Goal: Task Accomplishment & Management: Use online tool/utility

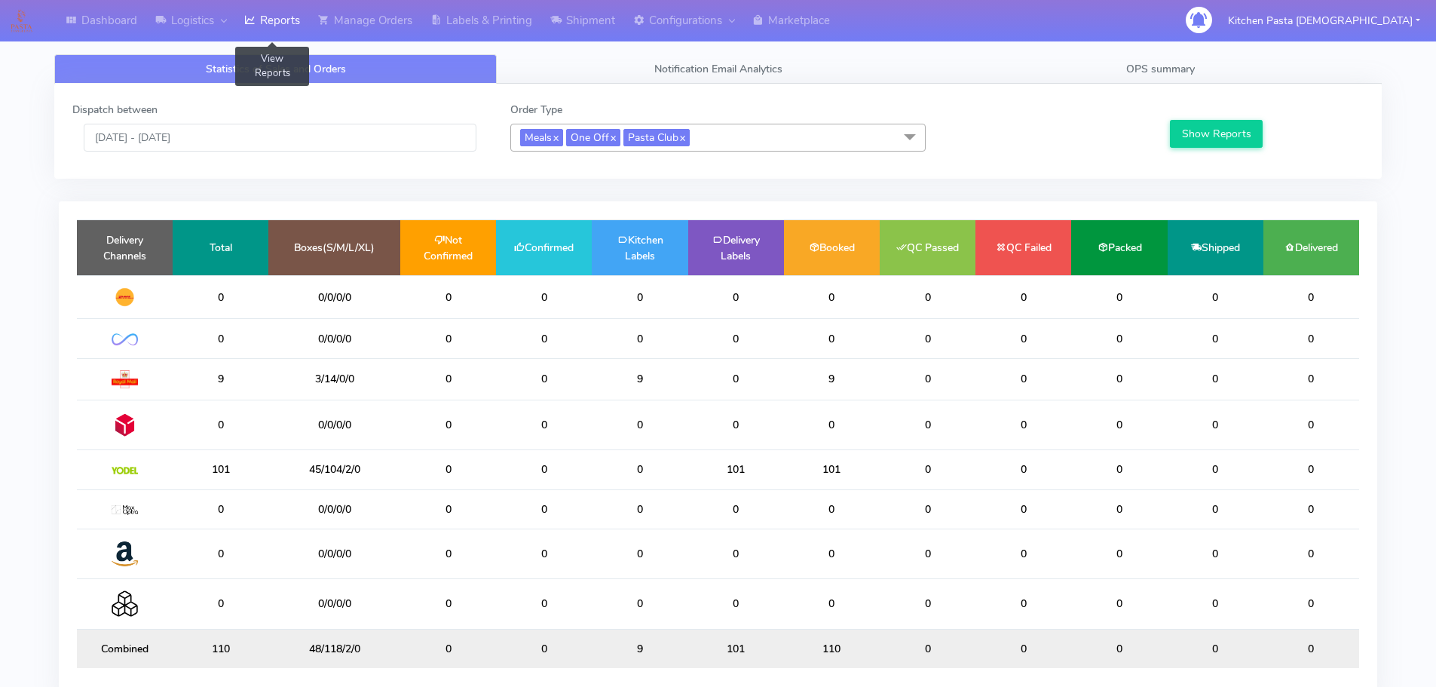
click at [783, 136] on span "Meals x One Off x Pasta Club x" at bounding box center [717, 138] width 415 height 28
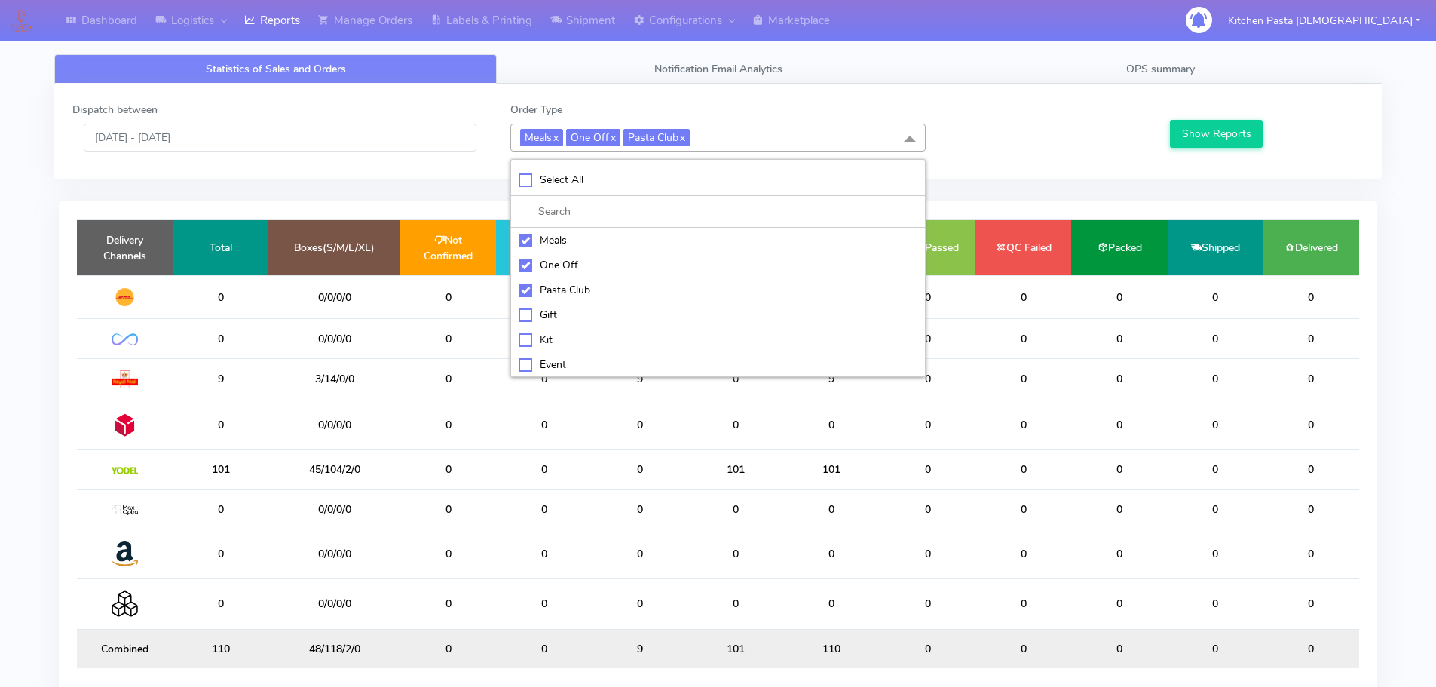
click at [560, 332] on div "Kit" at bounding box center [718, 340] width 399 height 16
checkbox input "true"
click at [1192, 128] on button "Show Reports" at bounding box center [1216, 134] width 93 height 28
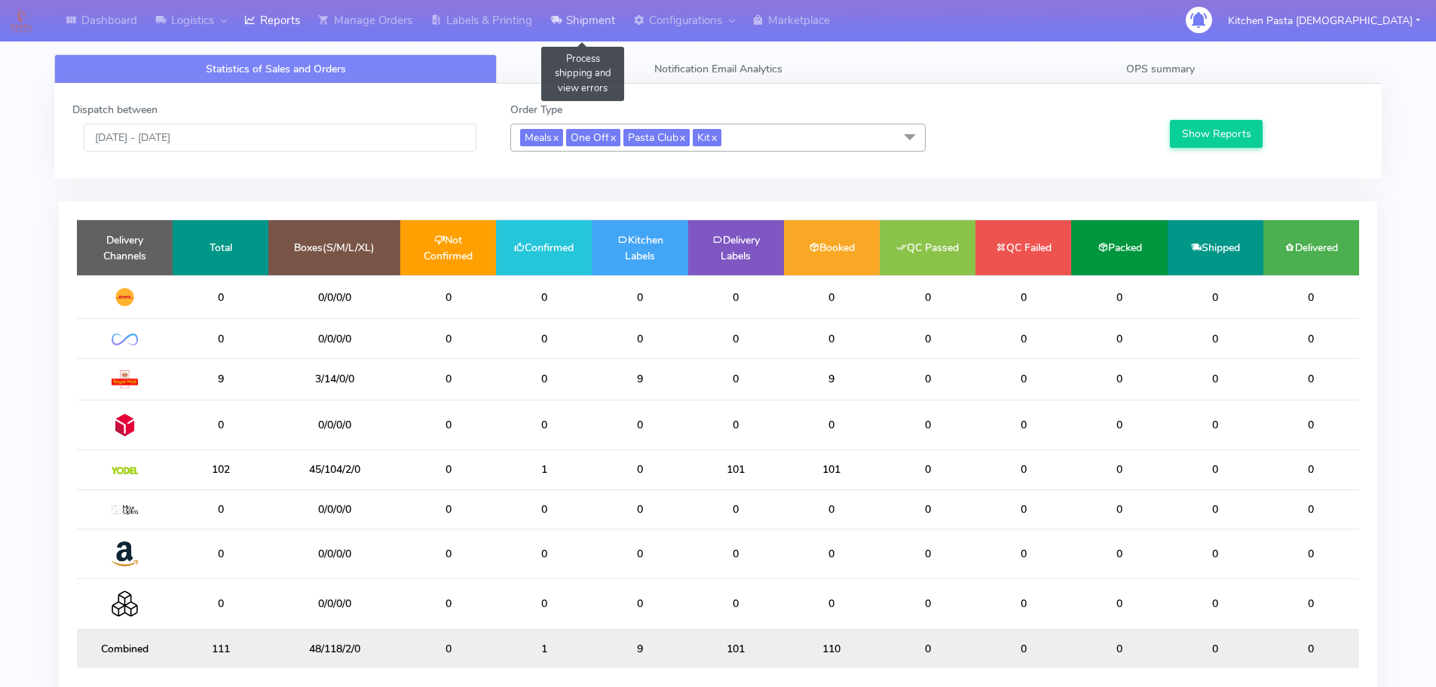
click at [584, 29] on link "Shipment" at bounding box center [582, 20] width 83 height 41
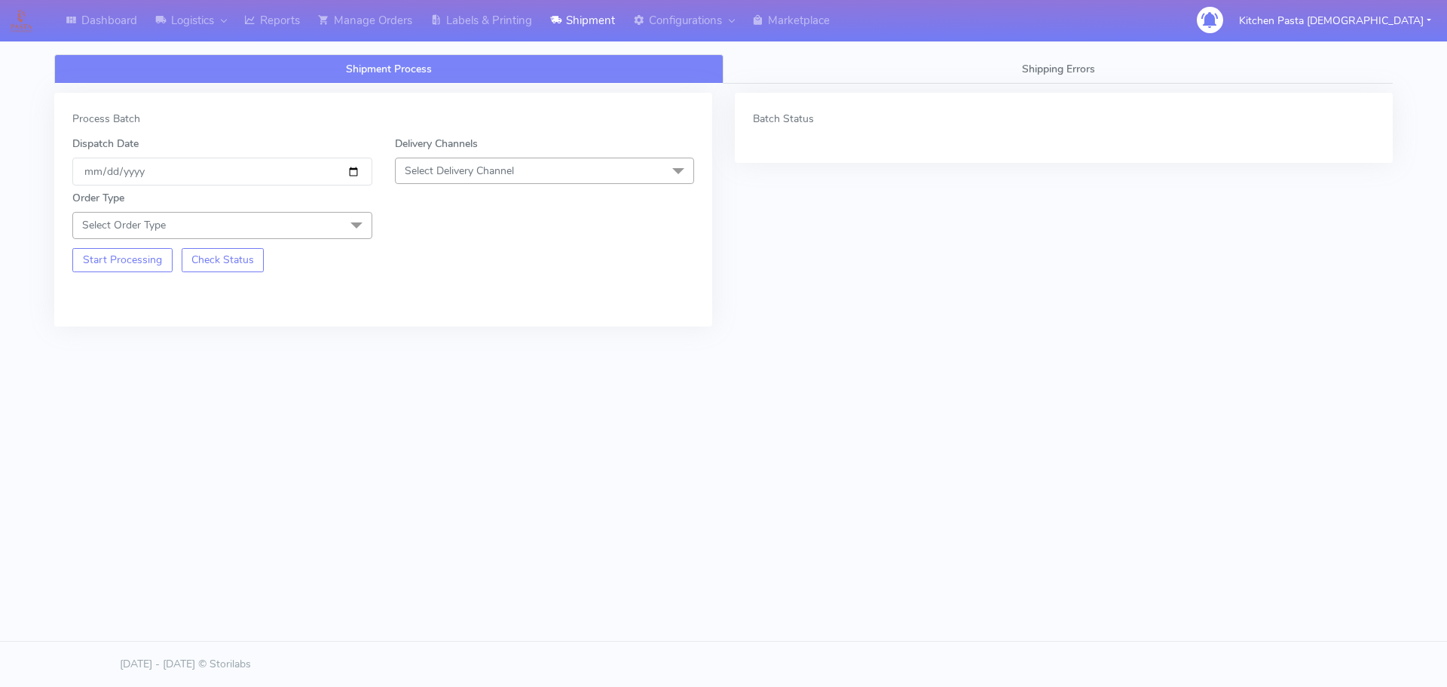
click at [475, 176] on span "Select Delivery Channel" at bounding box center [459, 171] width 109 height 14
click at [444, 330] on li "Yodel" at bounding box center [545, 340] width 298 height 25
drag, startPoint x: 326, startPoint y: 228, endPoint x: 121, endPoint y: 344, distance: 235.2
click at [326, 230] on span "Select Order Type" at bounding box center [222, 225] width 300 height 26
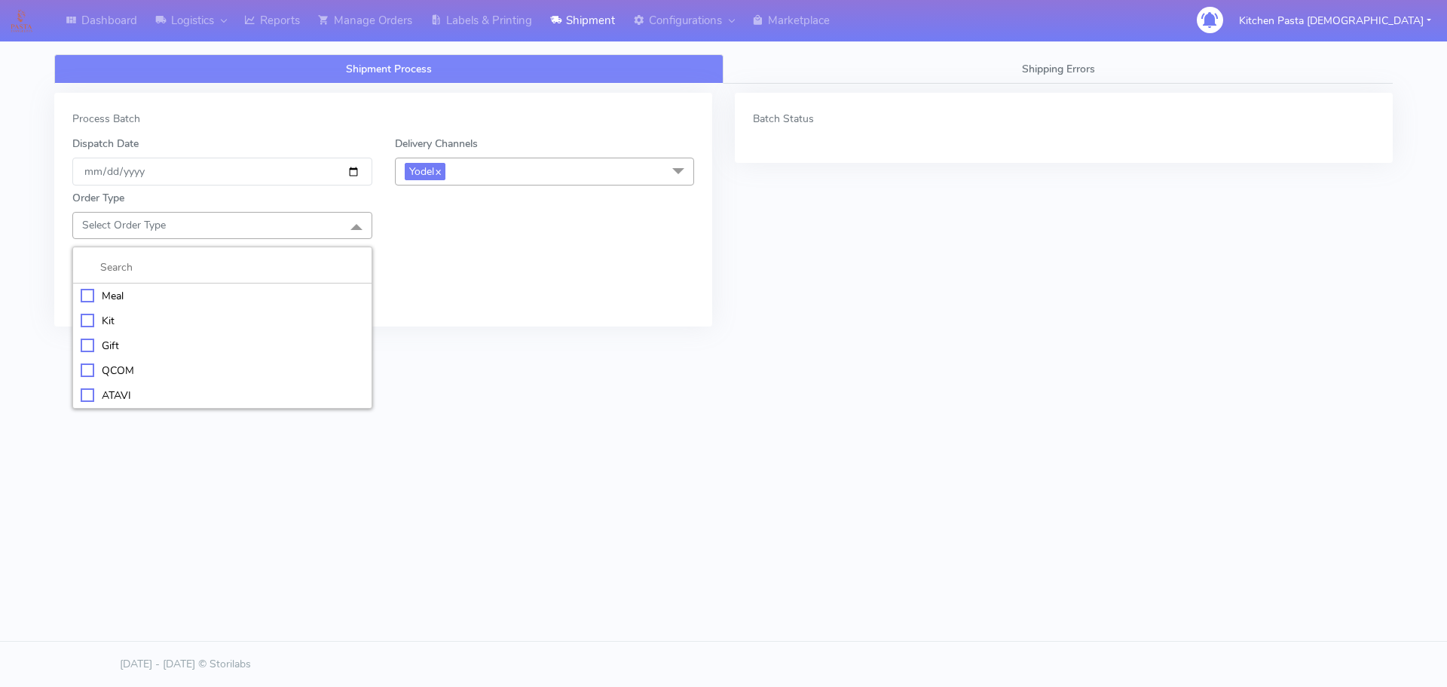
click at [128, 313] on div "Kit" at bounding box center [222, 321] width 283 height 16
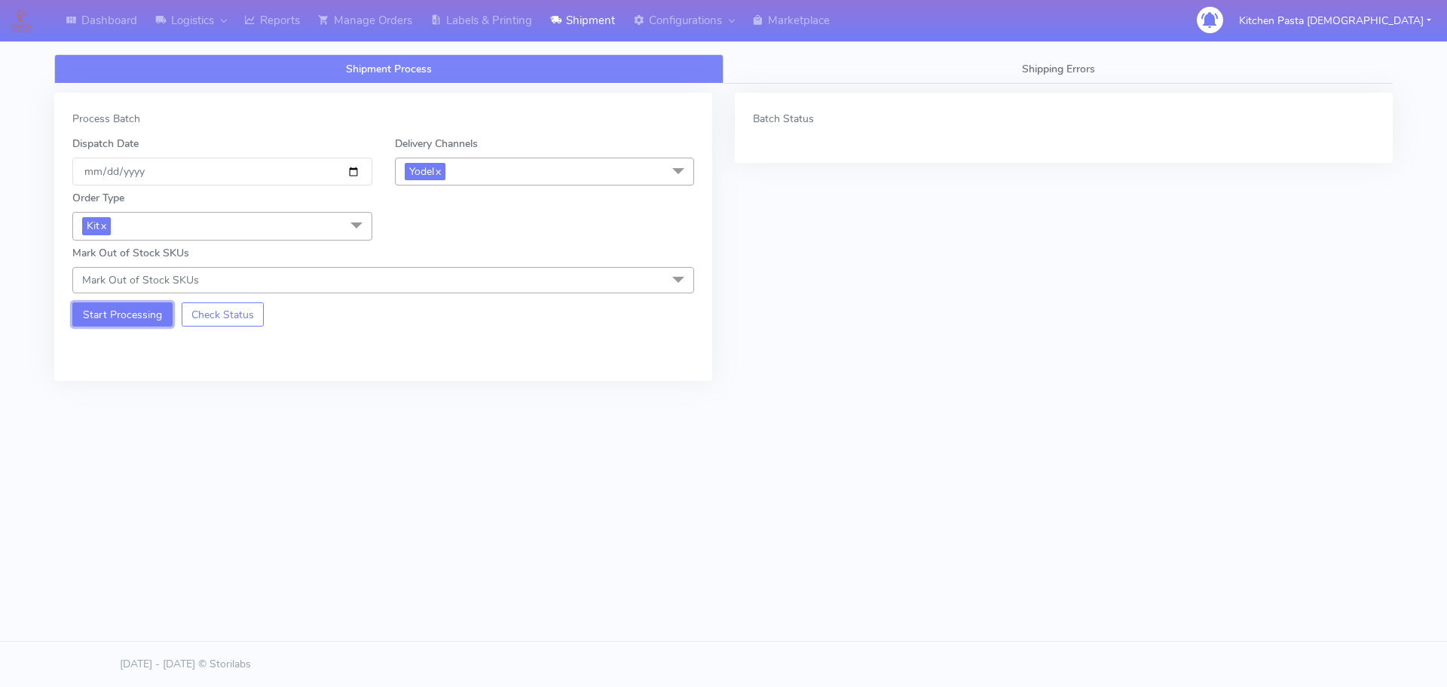
click at [134, 323] on button "Start Processing" at bounding box center [122, 314] width 100 height 24
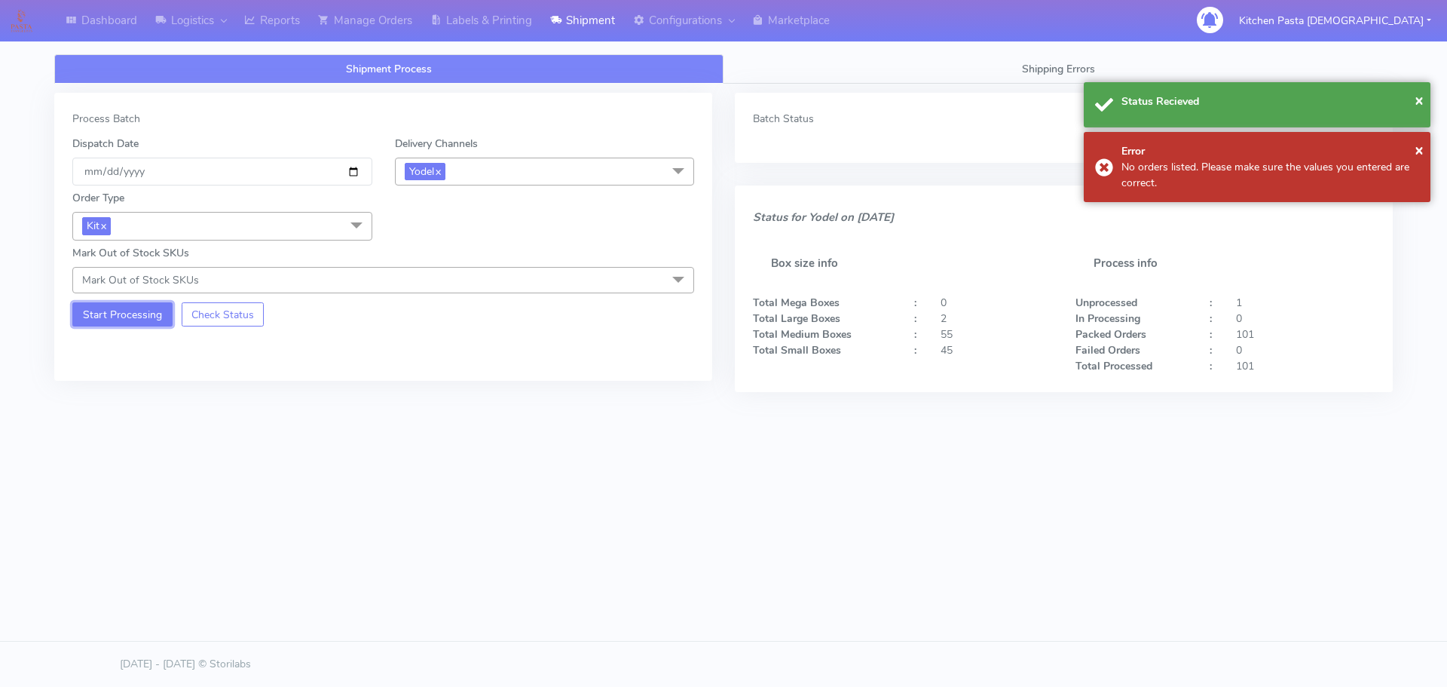
click at [138, 326] on button "Start Processing" at bounding box center [122, 314] width 100 height 24
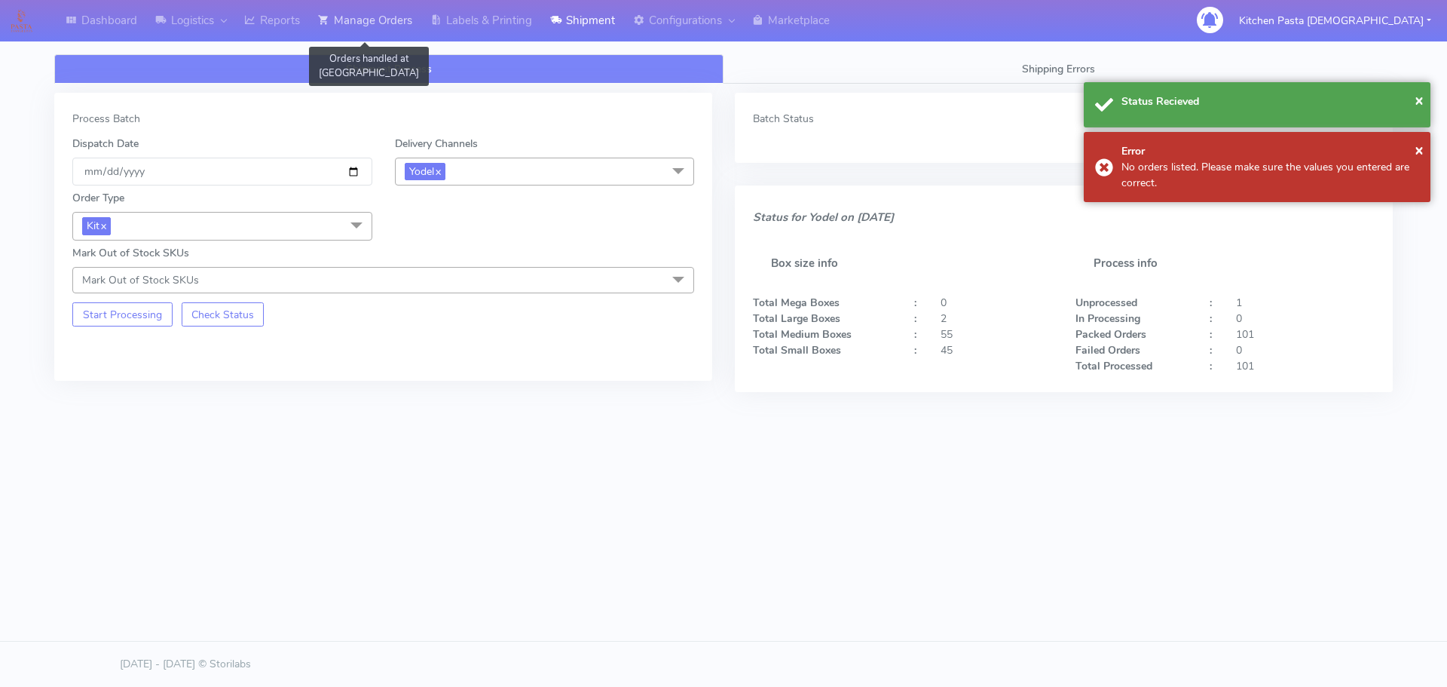
click at [344, 8] on link "Manage Orders" at bounding box center [365, 20] width 112 height 41
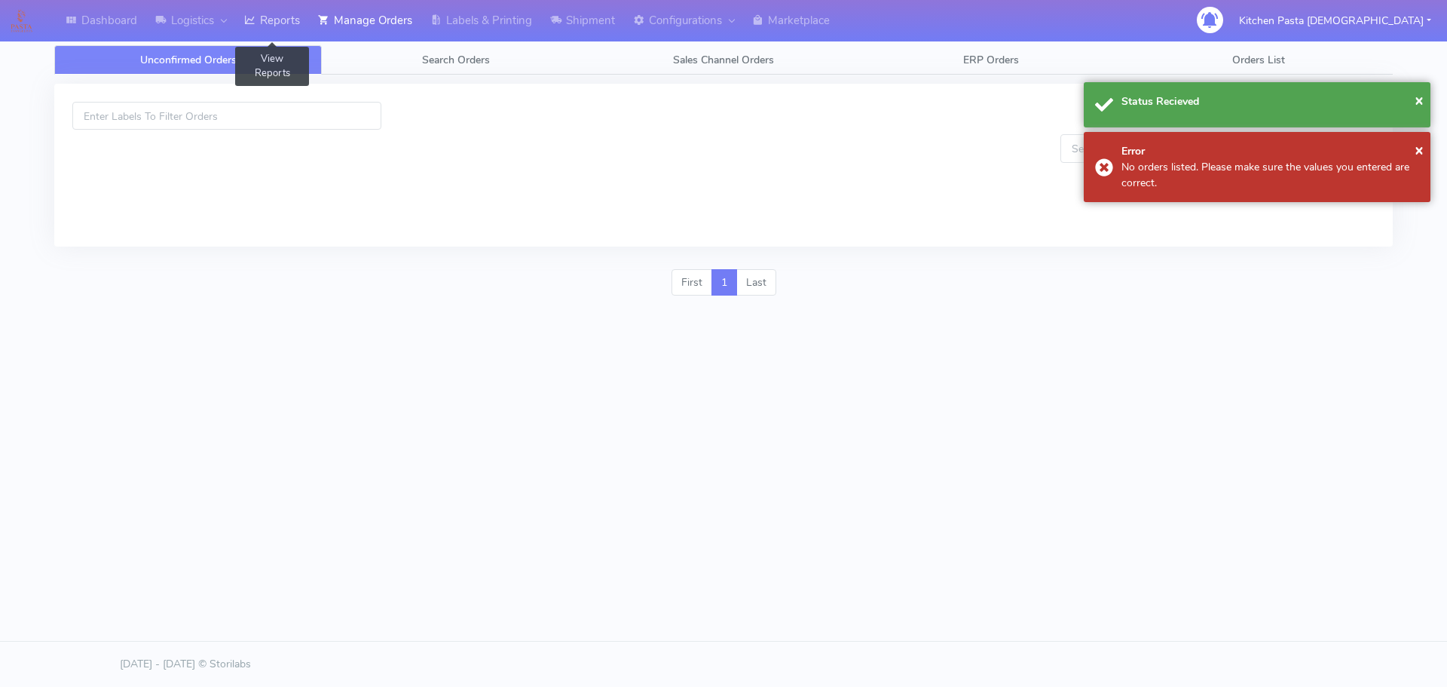
click at [286, 8] on link "Reports" at bounding box center [272, 20] width 74 height 41
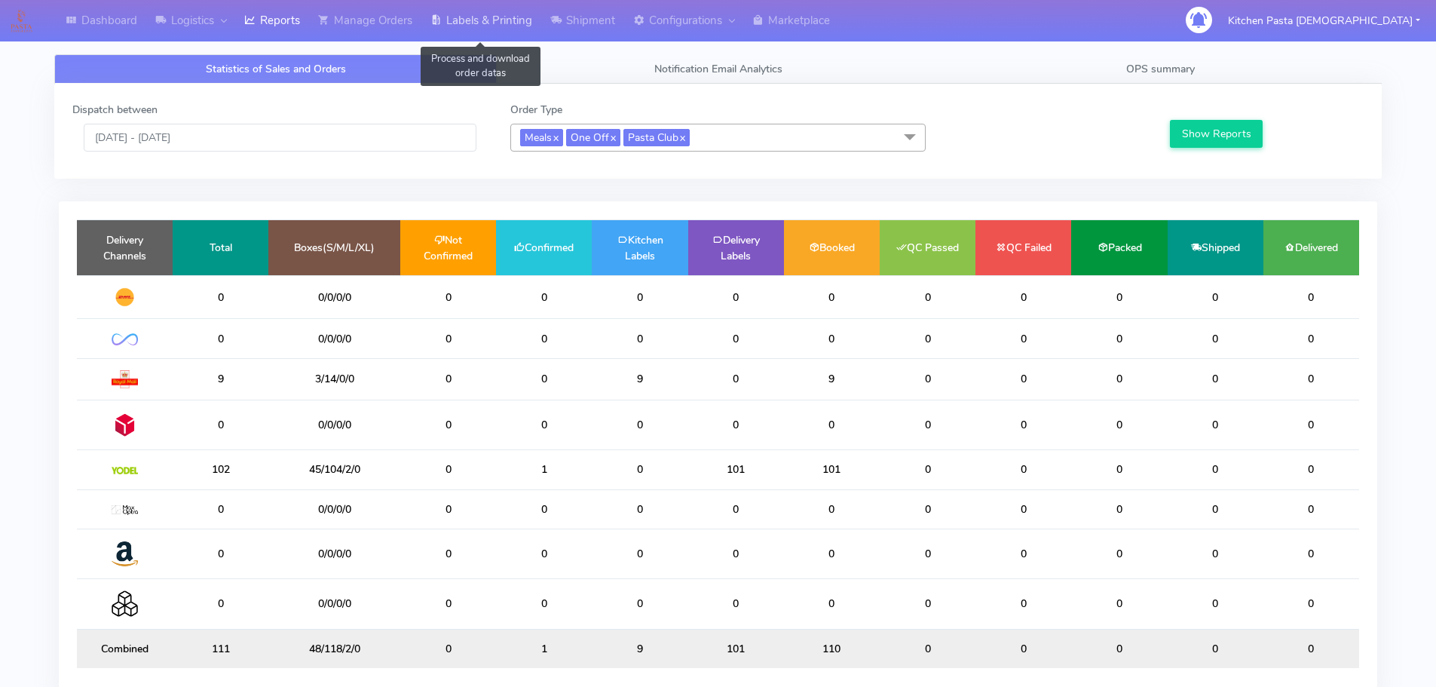
click at [493, 26] on link "Labels & Printing" at bounding box center [481, 20] width 120 height 41
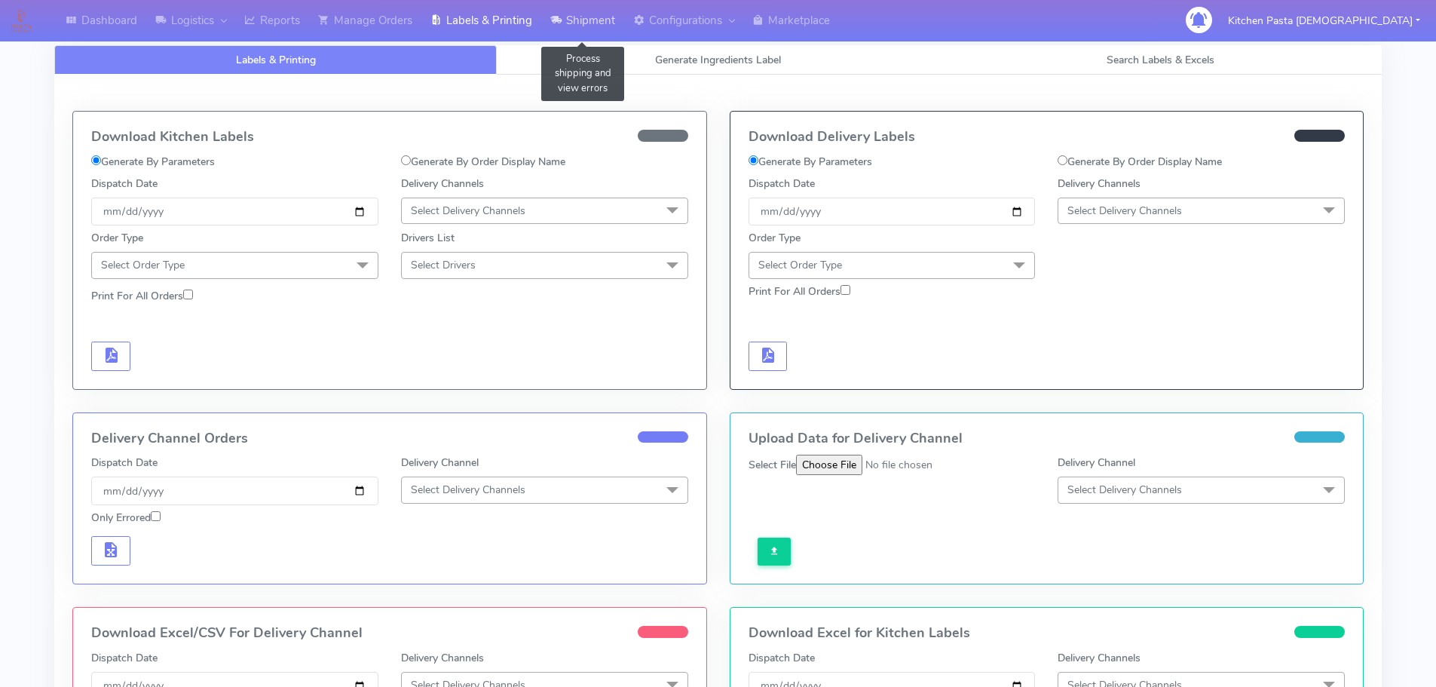
click at [579, 23] on link "Shipment" at bounding box center [582, 20] width 83 height 41
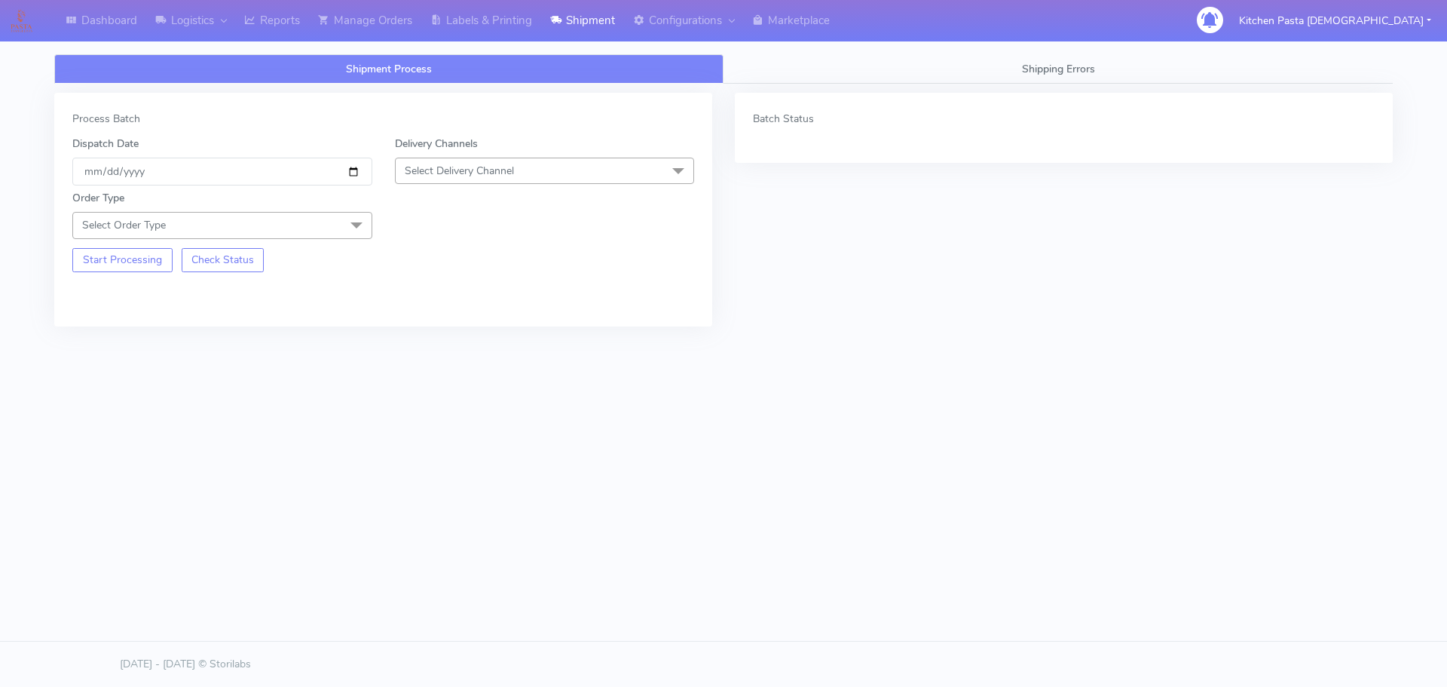
click at [481, 172] on span "Select Delivery Channel" at bounding box center [459, 171] width 109 height 14
click at [464, 335] on div "Yodel" at bounding box center [544, 340] width 283 height 16
click at [358, 223] on span at bounding box center [356, 226] width 30 height 29
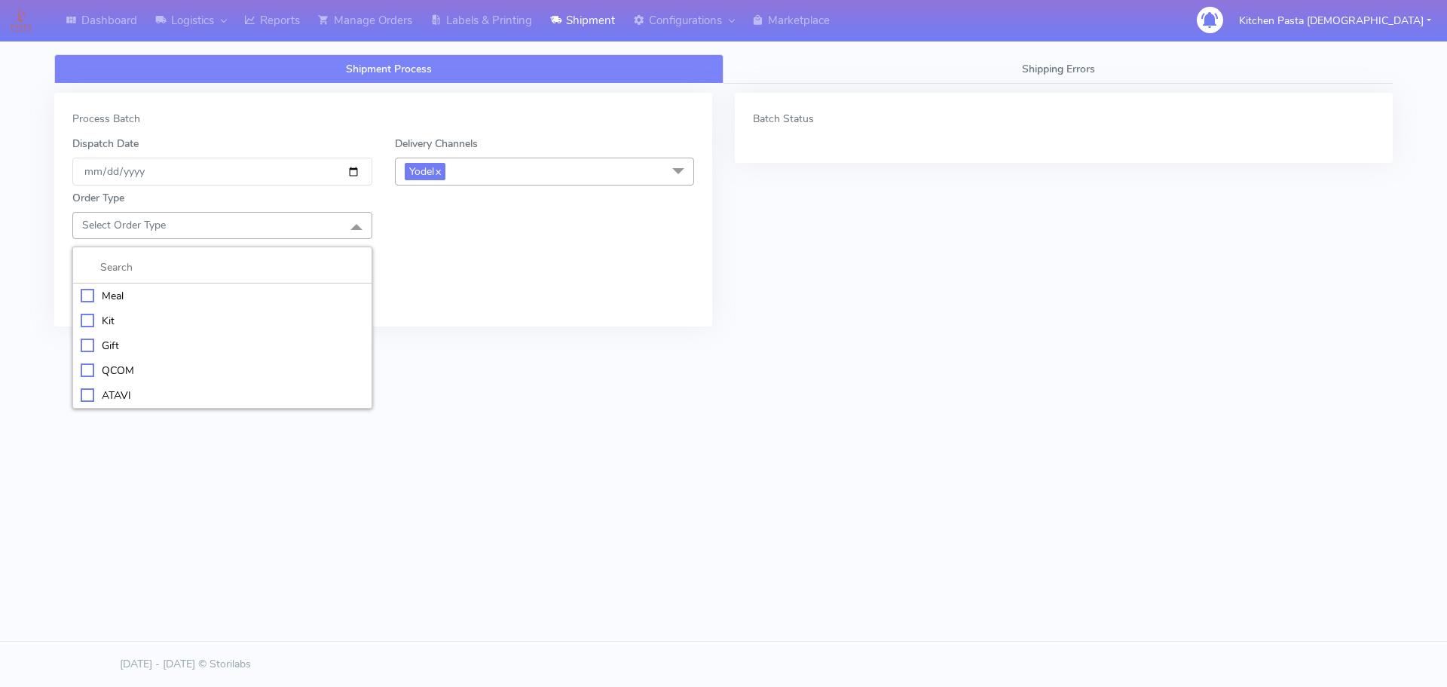
click at [259, 301] on div "Meal" at bounding box center [222, 296] width 283 height 16
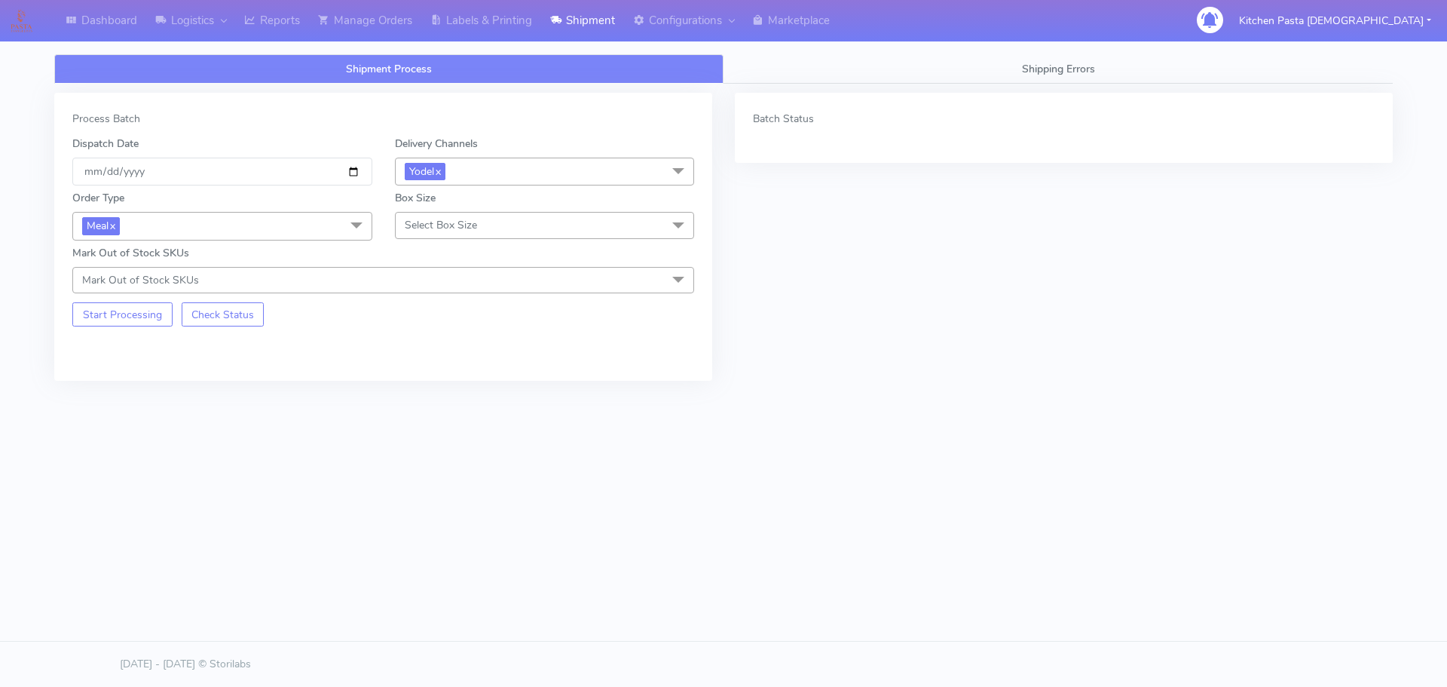
click at [479, 218] on span "Select Box Size" at bounding box center [545, 225] width 300 height 26
click at [433, 350] on div "Medium" at bounding box center [544, 346] width 283 height 16
click at [126, 316] on button "Start Processing" at bounding box center [122, 314] width 100 height 24
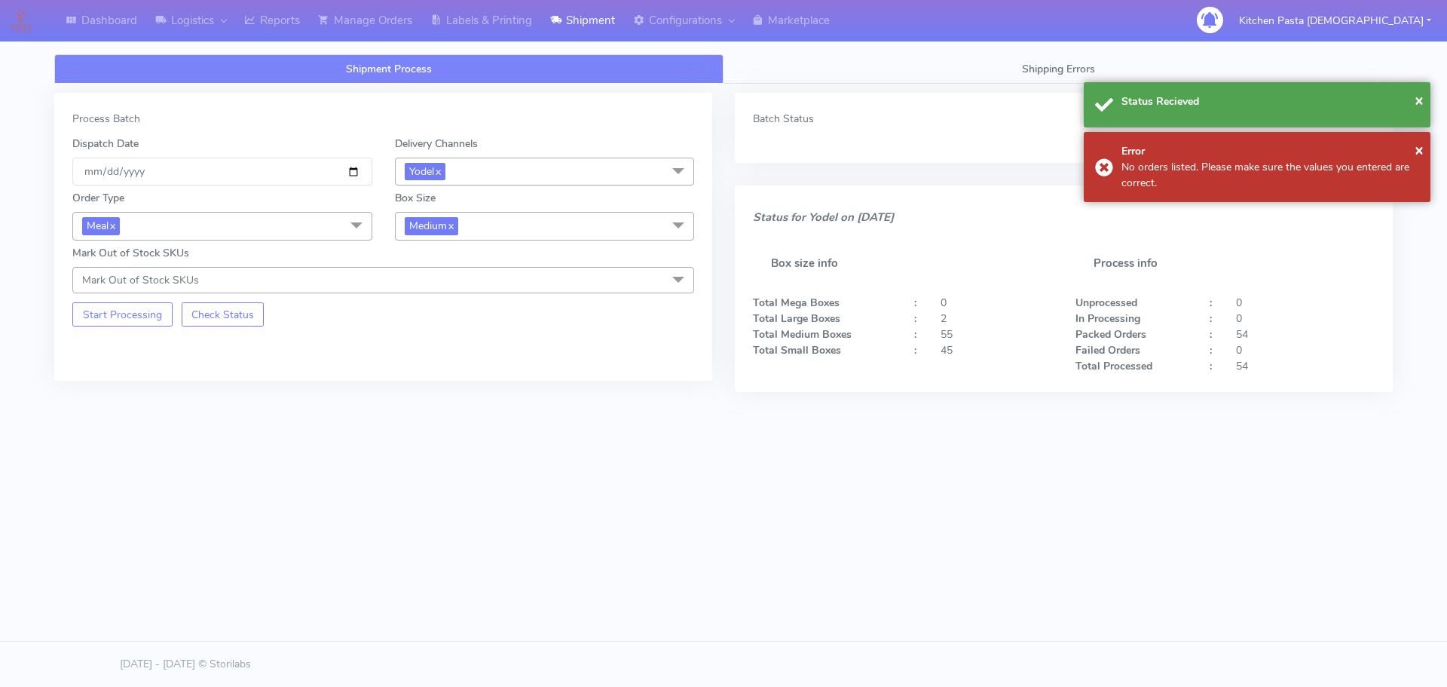
click at [529, 220] on span "Medium x" at bounding box center [545, 226] width 300 height 28
click at [500, 292] on div "Small" at bounding box center [544, 297] width 283 height 16
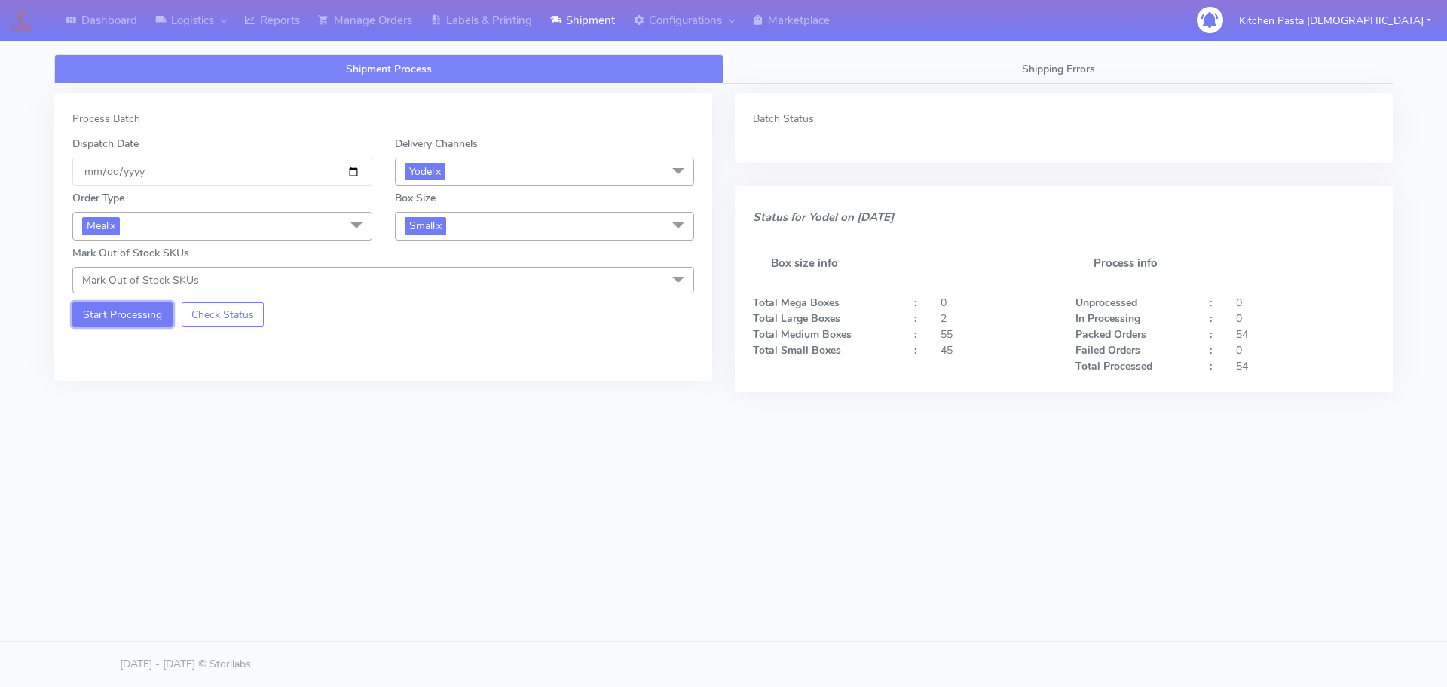
click at [79, 314] on button "Start Processing" at bounding box center [122, 314] width 100 height 24
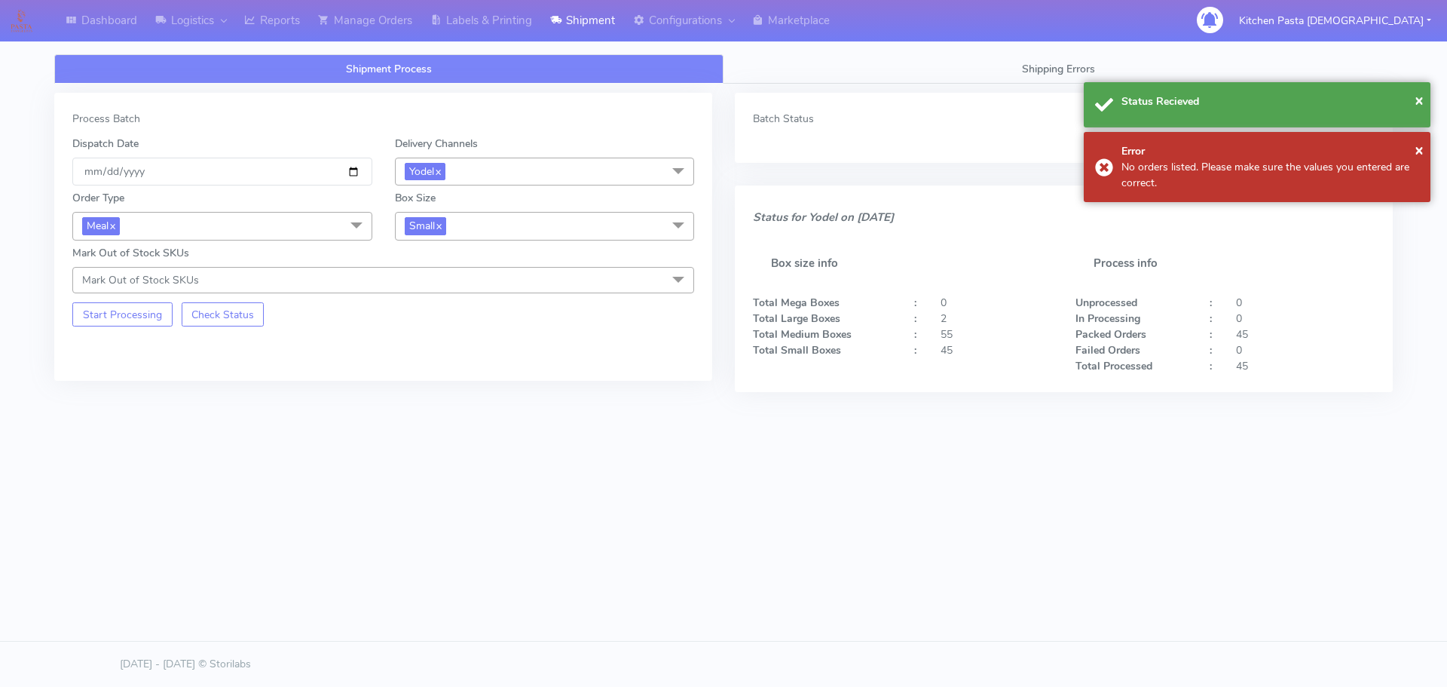
click at [479, 228] on span "Small x" at bounding box center [545, 226] width 300 height 28
click at [432, 379] on div "Large" at bounding box center [544, 372] width 283 height 16
click at [124, 309] on button "Start Processing" at bounding box center [122, 314] width 100 height 24
click at [473, 225] on span "Large x" at bounding box center [545, 226] width 300 height 28
drag, startPoint x: 453, startPoint y: 398, endPoint x: 405, endPoint y: 392, distance: 48.6
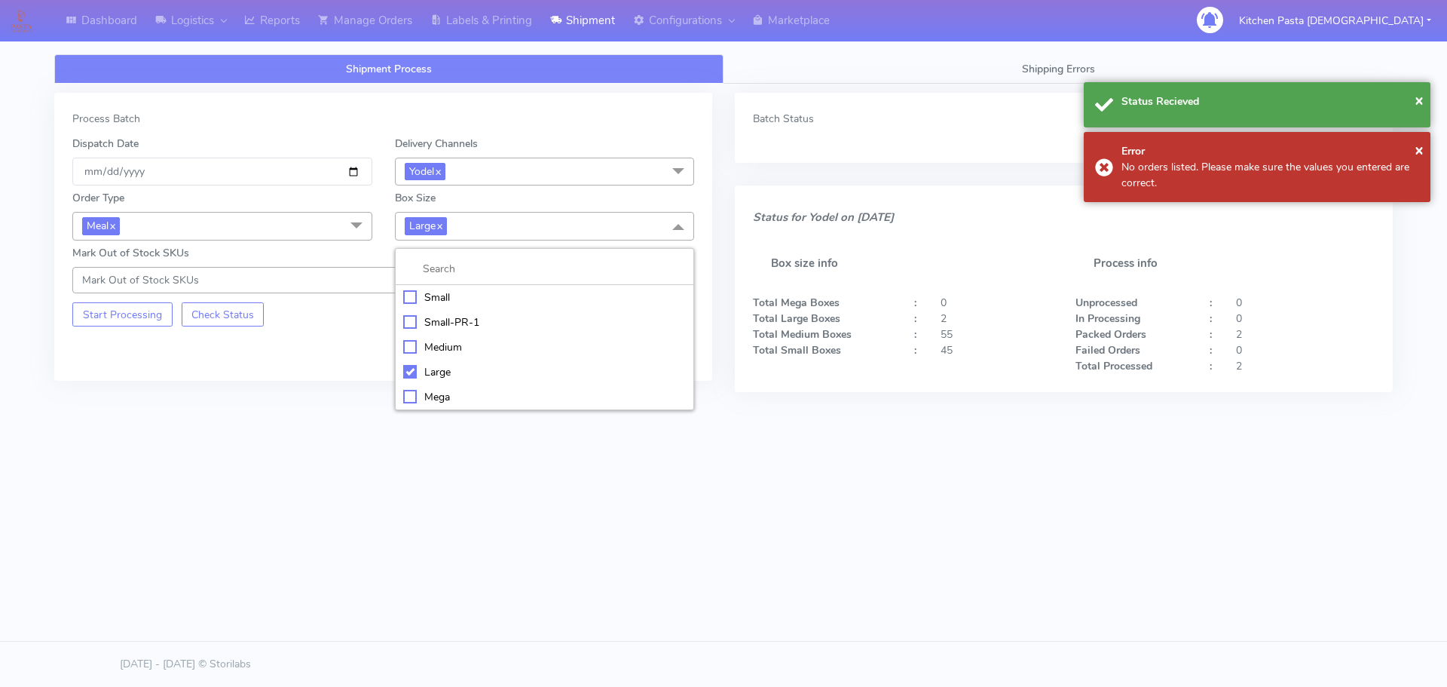
click at [452, 398] on div "Mega" at bounding box center [544, 397] width 283 height 16
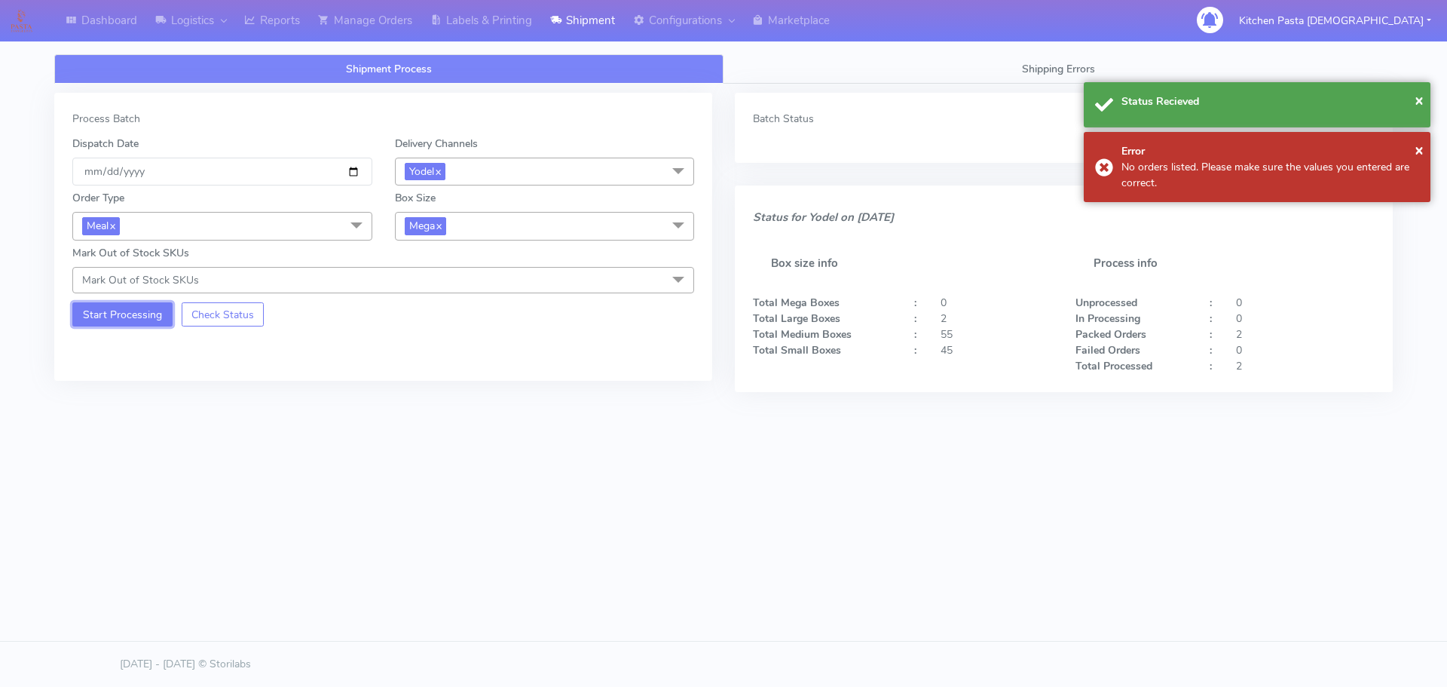
click at [130, 318] on button "Start Processing" at bounding box center [122, 314] width 100 height 24
click at [277, 7] on link "Reports" at bounding box center [272, 20] width 74 height 41
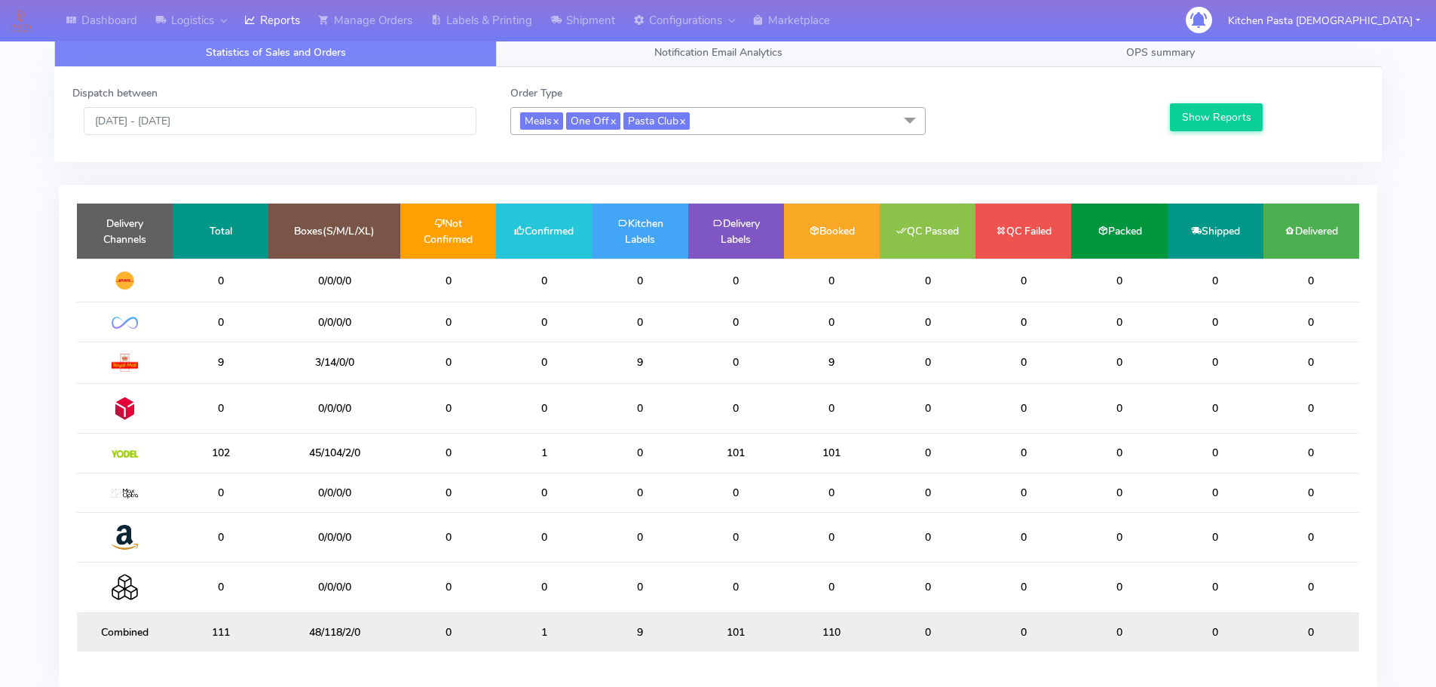
scroll to position [86, 0]
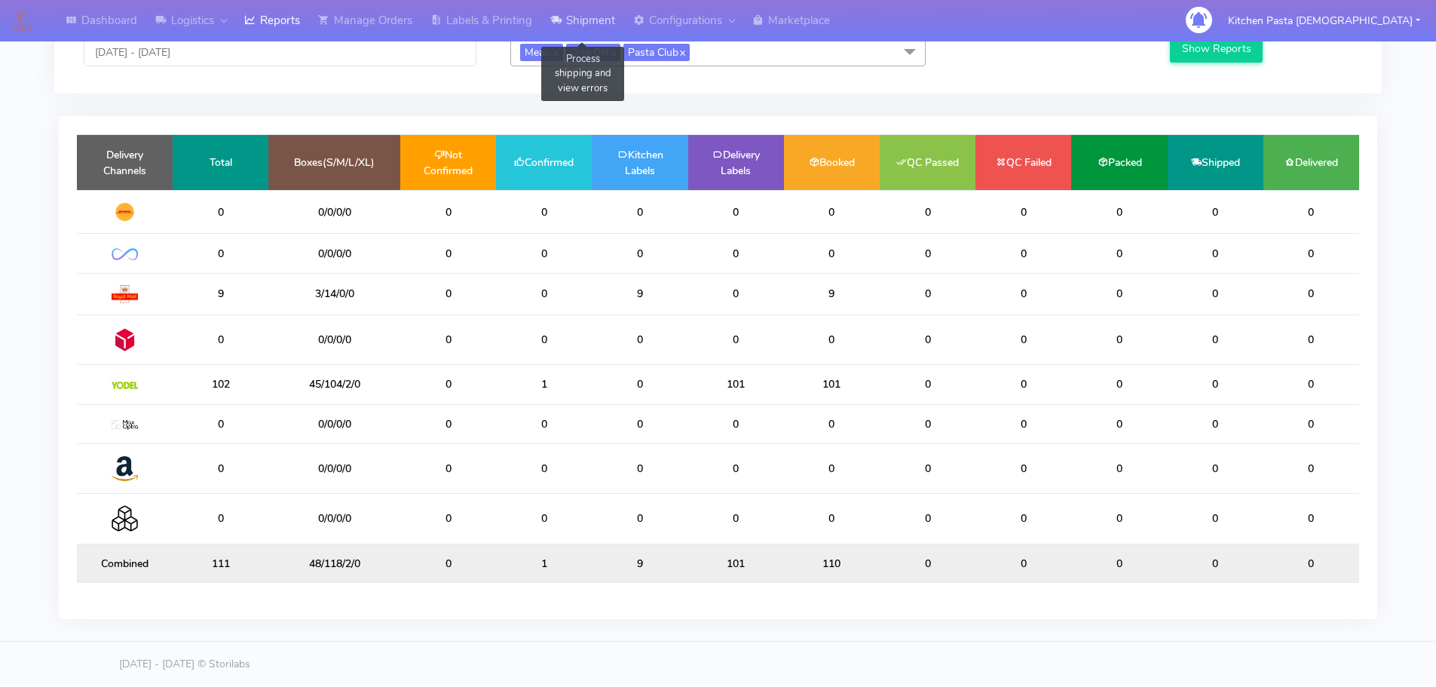
click at [600, 5] on link "Shipment" at bounding box center [582, 20] width 83 height 41
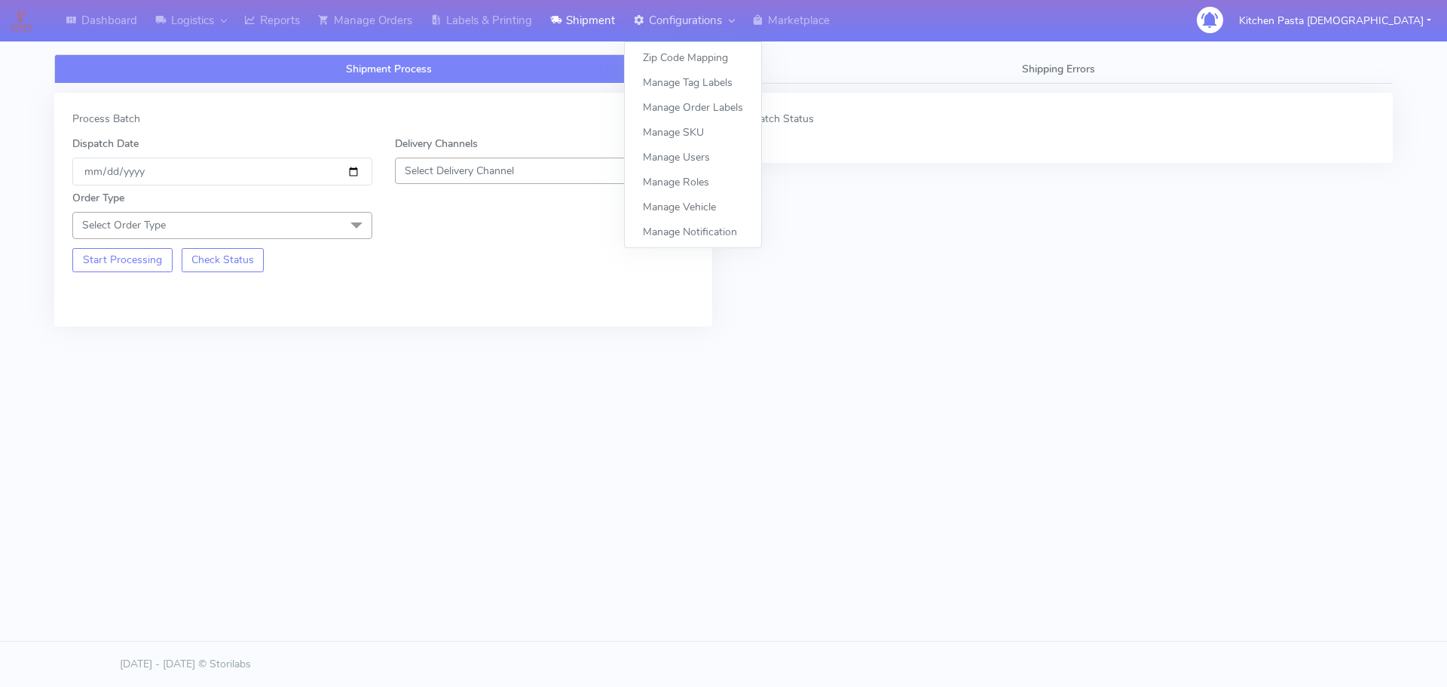
click at [667, 25] on link "Configurations" at bounding box center [683, 20] width 119 height 41
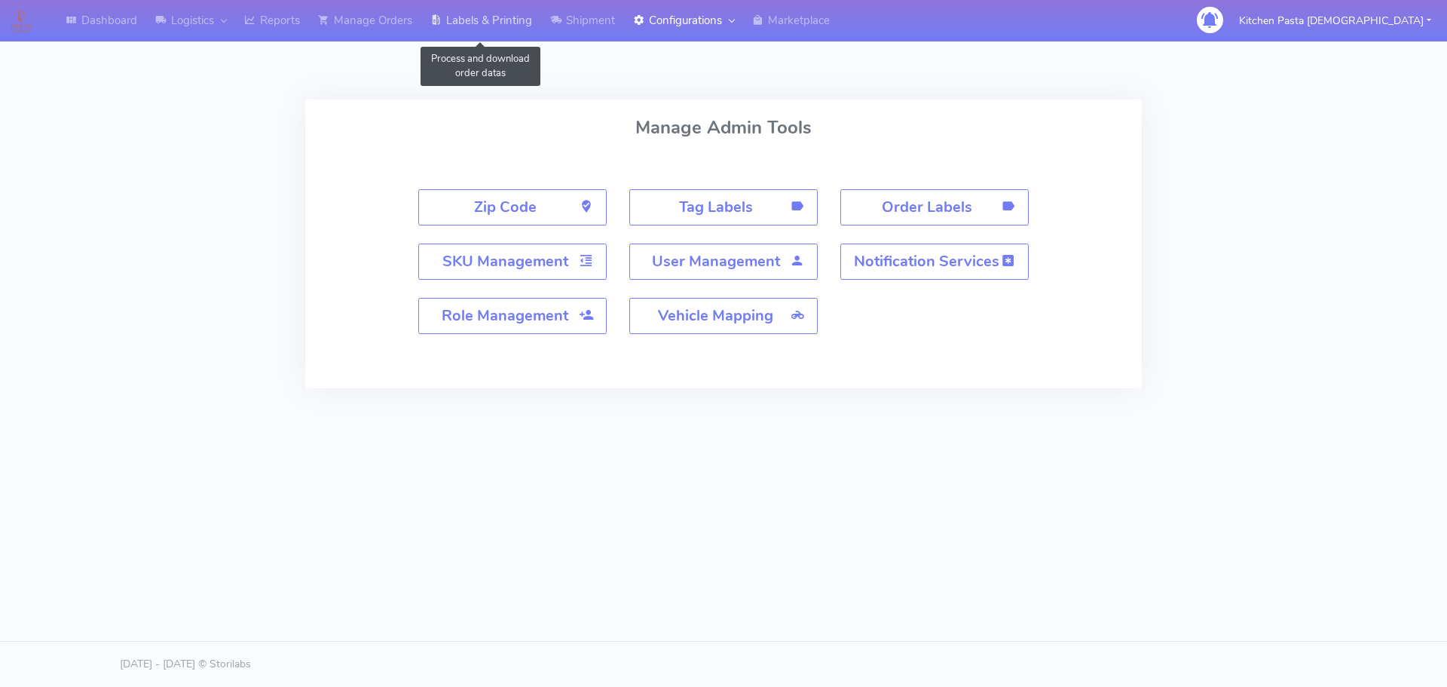
click at [465, 21] on link "Labels & Printing" at bounding box center [481, 20] width 120 height 41
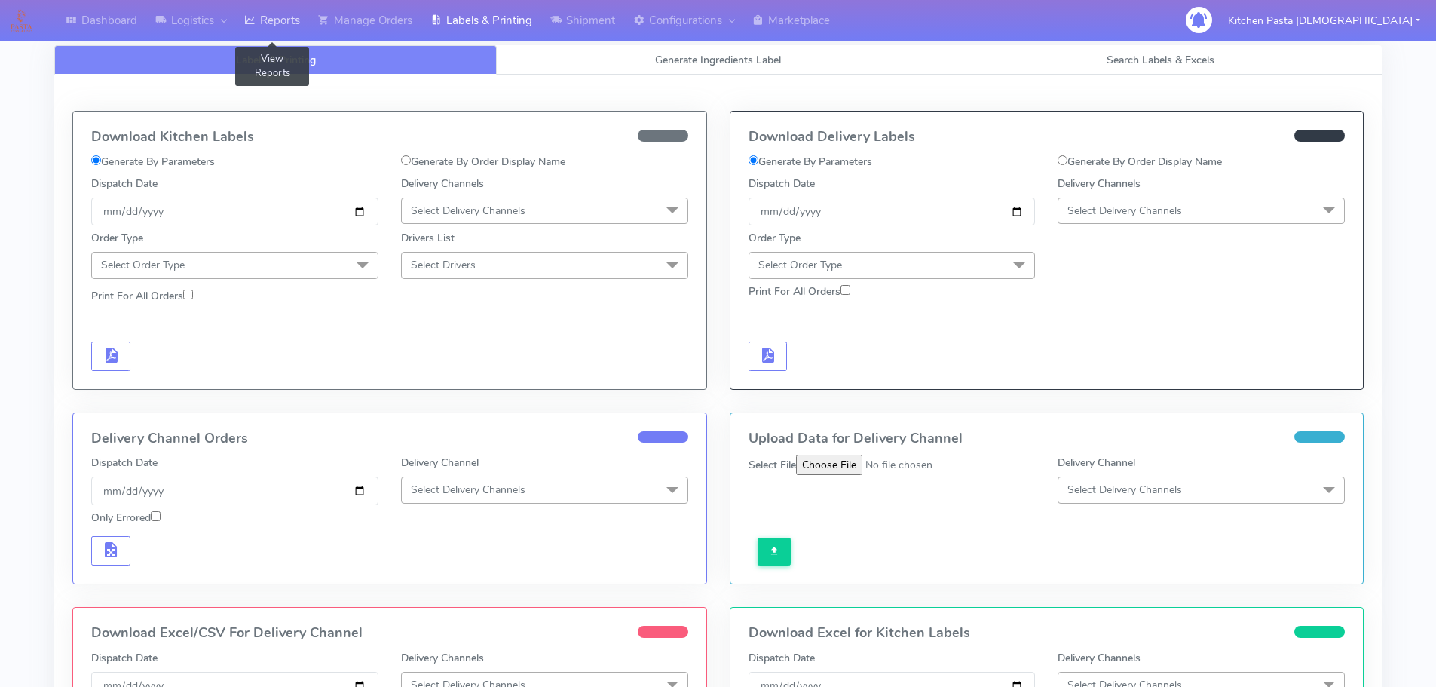
drag, startPoint x: 299, startPoint y: 25, endPoint x: 308, endPoint y: 20, distance: 10.5
click at [300, 25] on link "Reports" at bounding box center [272, 20] width 74 height 41
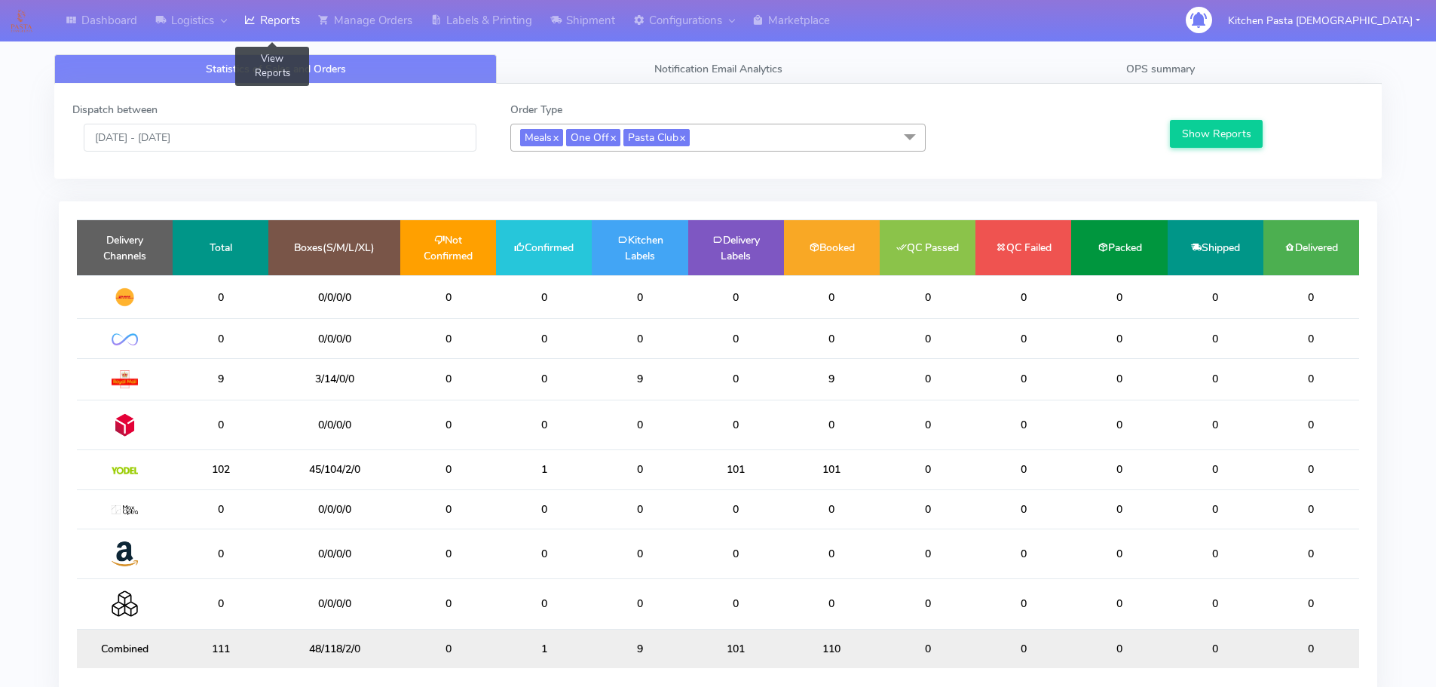
click at [268, 20] on link "Reports" at bounding box center [272, 20] width 74 height 41
